Goal: Find contact information: Find contact information

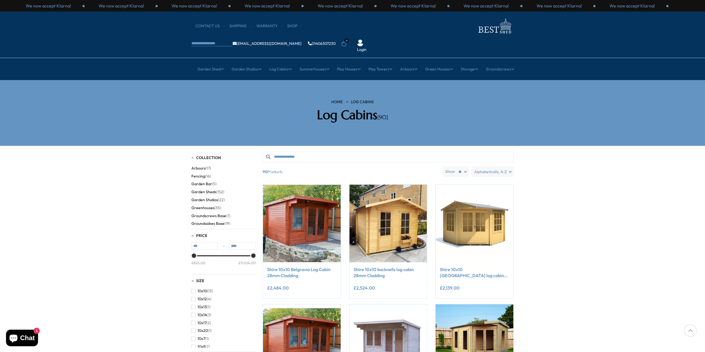
drag, startPoint x: 553, startPoint y: 83, endPoint x: 553, endPoint y: 78, distance: 5.2
click at [553, 81] on section "HOME Log Cabins Log Cabins [90]" at bounding box center [352, 113] width 705 height 66
click at [336, 42] on link "01406307230" at bounding box center [322, 44] width 28 height 4
drag, startPoint x: 470, startPoint y: 24, endPoint x: 442, endPoint y: 24, distance: 27.8
click at [382, 35] on ul "[EMAIL_ADDRESS][DOMAIN_NAME] 01406307230 0 Login" at bounding box center [286, 43] width 191 height 17
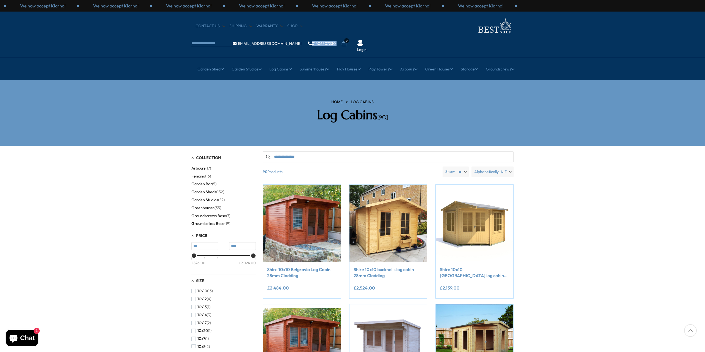
copy ul "01406307230"
click at [302, 42] on link "[EMAIL_ADDRESS][DOMAIN_NAME]" at bounding box center [267, 44] width 69 height 4
drag, startPoint x: 397, startPoint y: 23, endPoint x: 440, endPoint y: 26, distance: 43.3
click at [382, 35] on ul "[EMAIL_ADDRESS][DOMAIN_NAME] 01406307230 0 Login" at bounding box center [286, 43] width 191 height 17
copy ul "[EMAIL_ADDRESS][DOMAIN_NAME]"
